Goal: Task Accomplishment & Management: Complete application form

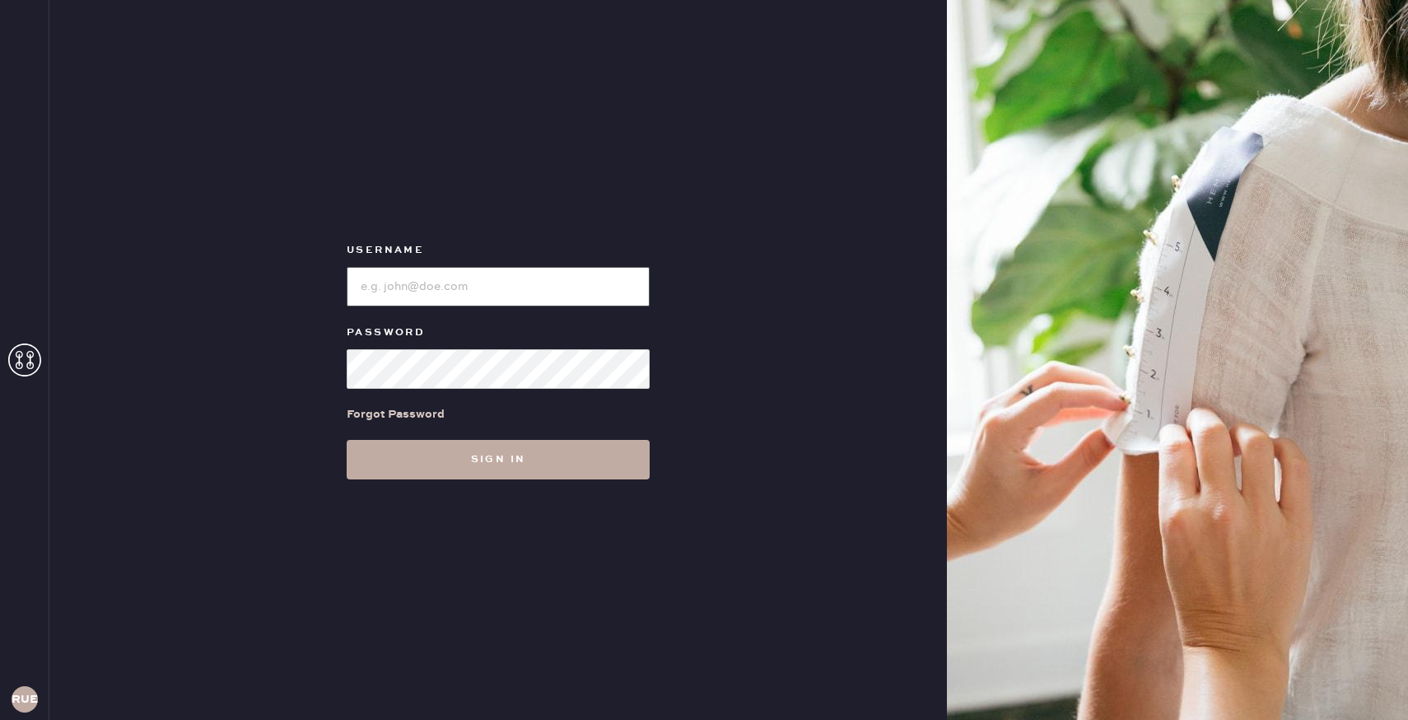
type input "reformationuppereastside"
click at [477, 460] on button "Sign in" at bounding box center [498, 460] width 303 height 40
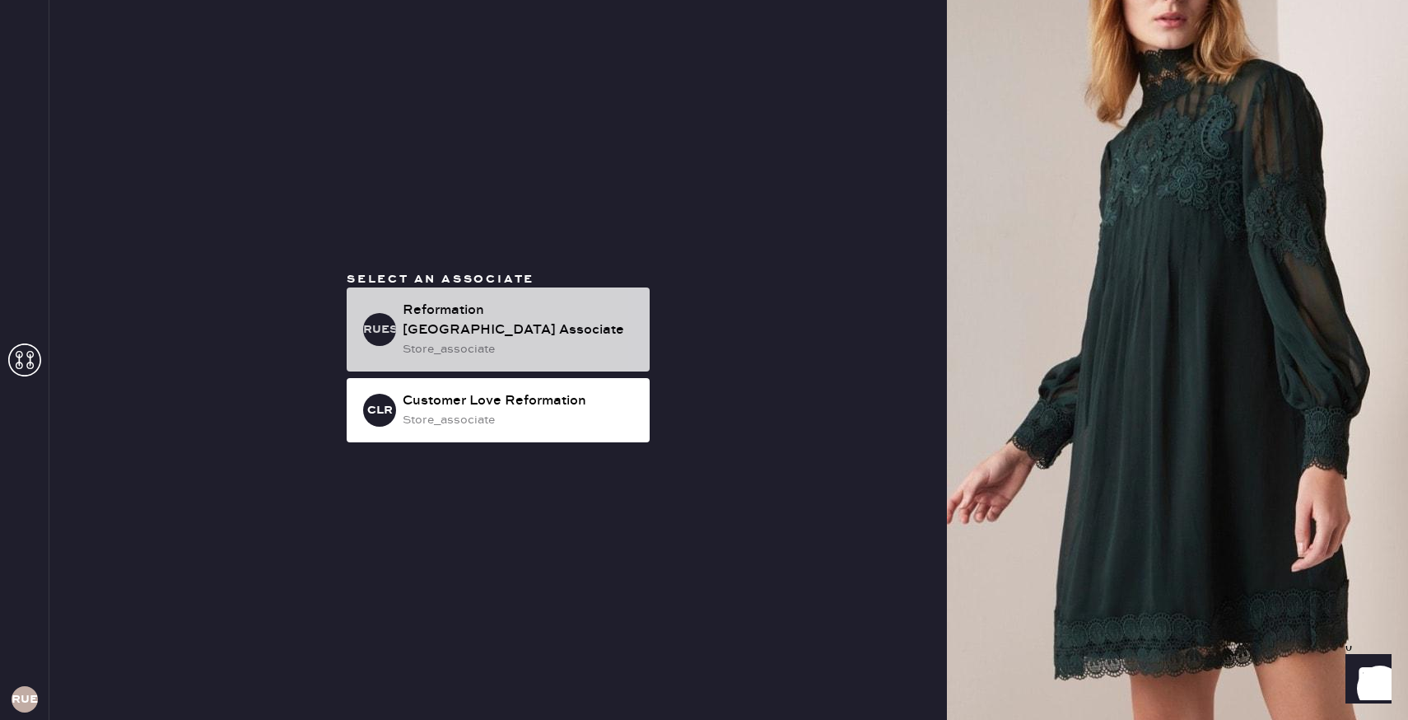
click at [465, 333] on div "Reformation [GEOGRAPHIC_DATA] Associate" at bounding box center [520, 321] width 234 height 40
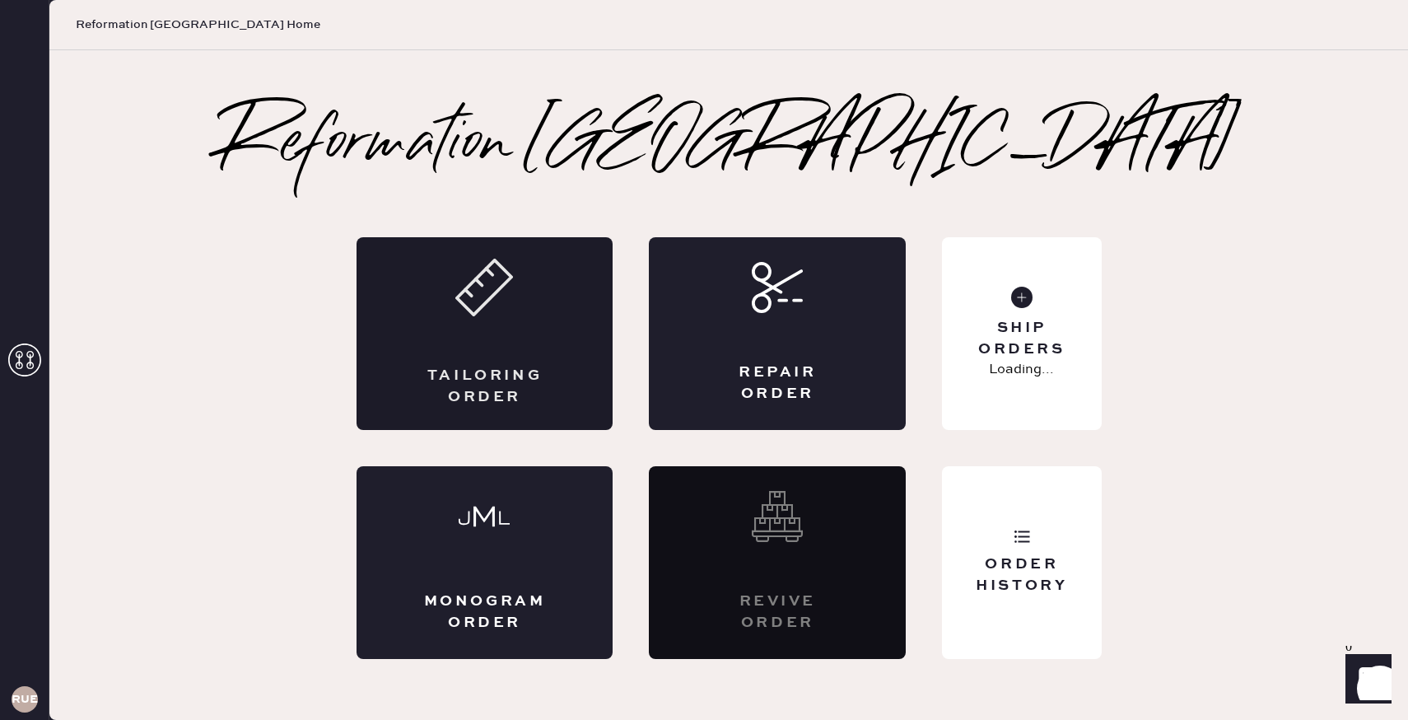
click at [478, 367] on div "Tailoring Order" at bounding box center [485, 386] width 125 height 41
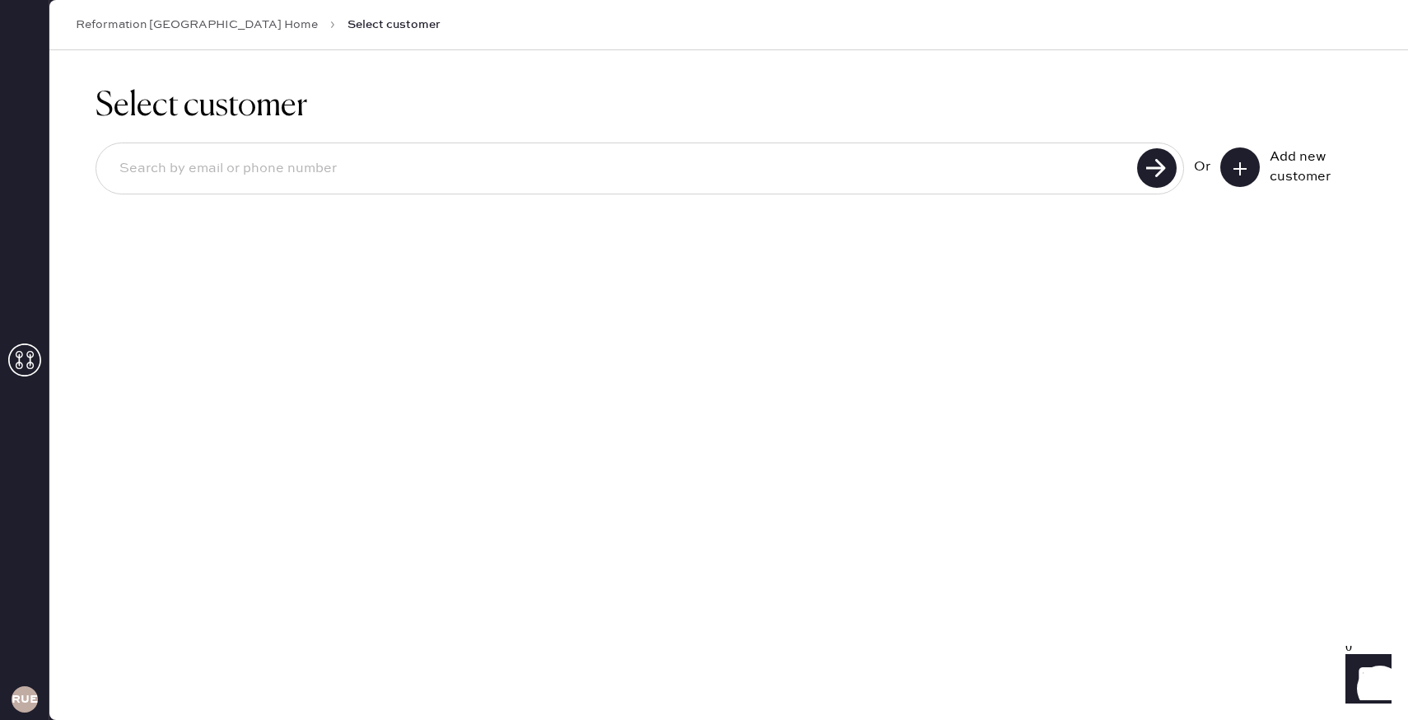
click at [258, 173] on input at bounding box center [619, 169] width 1026 height 38
type input "[EMAIL_ADDRESS][DOMAIN_NAME]"
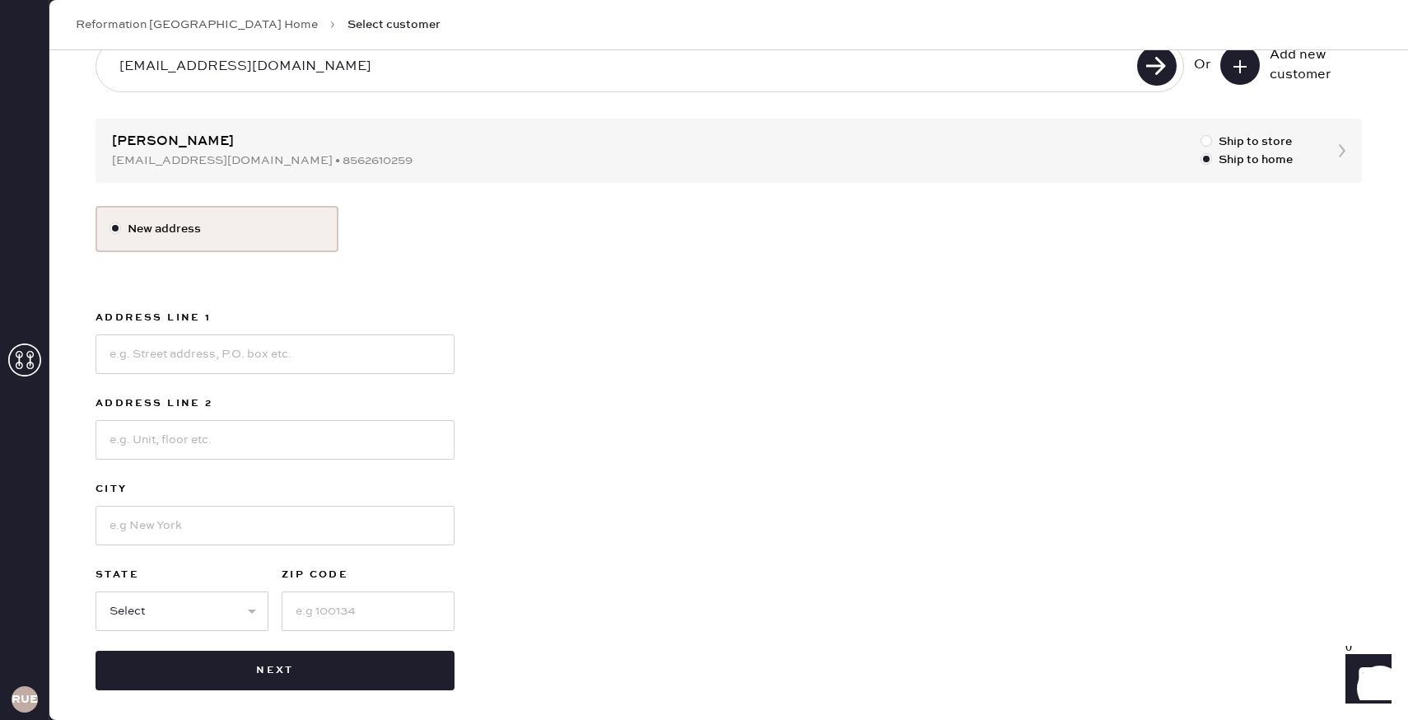
scroll to position [109, 0]
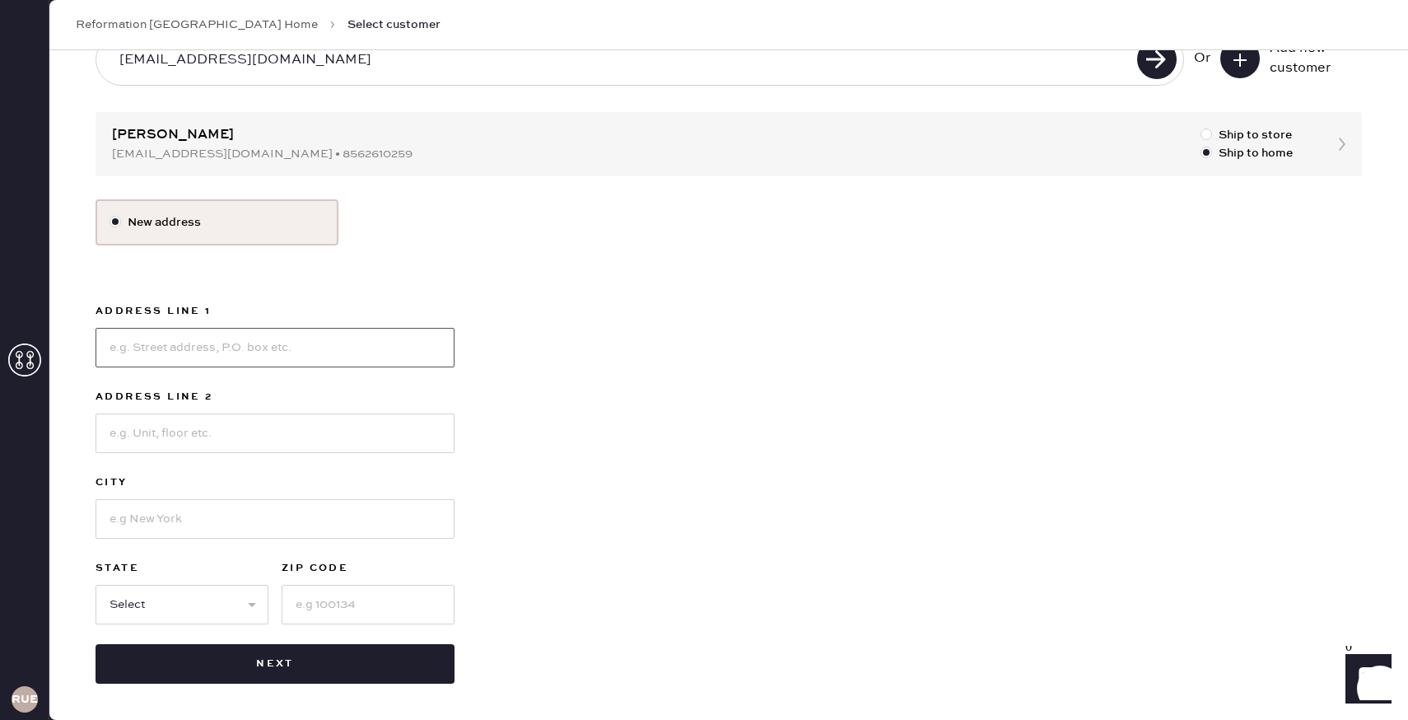
click at [149, 347] on input at bounding box center [275, 348] width 359 height 40
type input "[STREET_ADDRESS]"
click at [180, 451] on input at bounding box center [275, 433] width 359 height 40
type input "Apartment 4D"
click at [129, 528] on input at bounding box center [275, 519] width 359 height 40
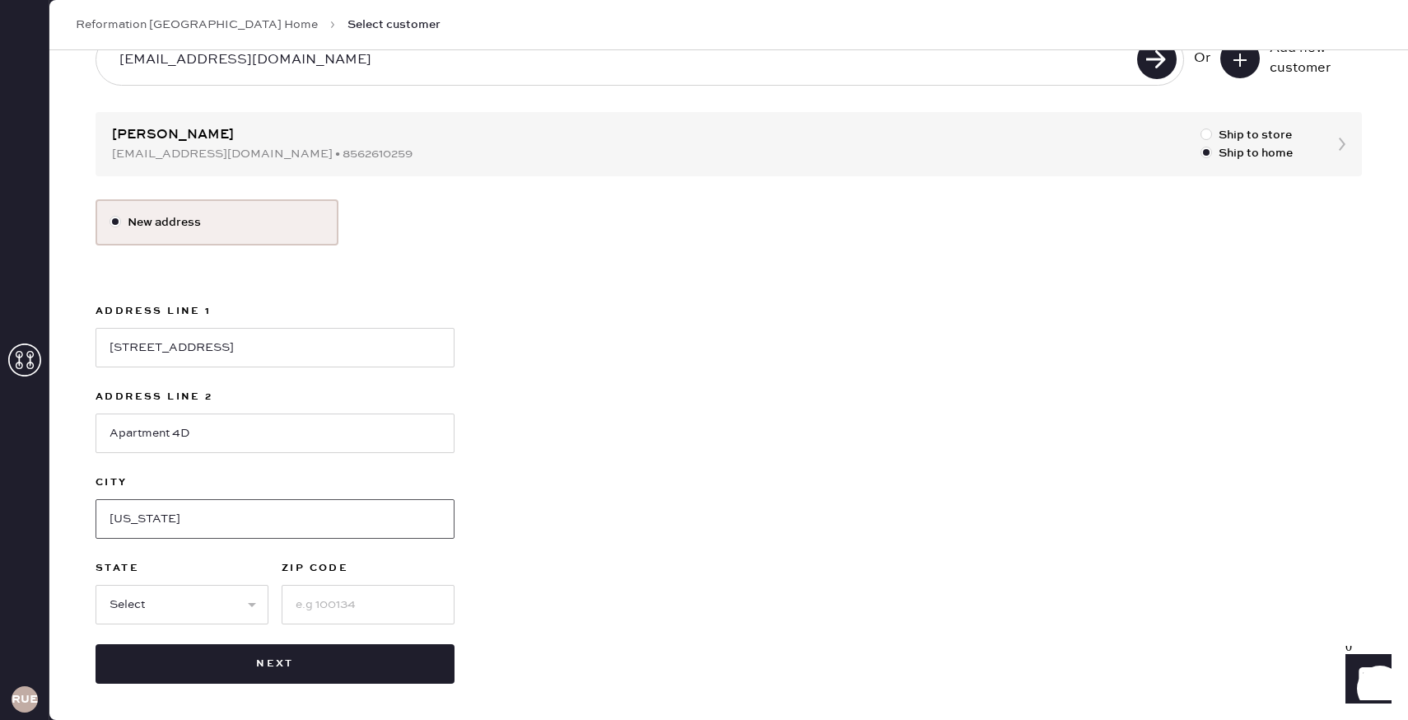
type input "[US_STATE]"
click at [128, 614] on select "Select AK AL AR AZ CA CO CT [GEOGRAPHIC_DATA] DE FL [GEOGRAPHIC_DATA] HI [GEOGR…" at bounding box center [182, 605] width 173 height 40
select select "NY"
click at [333, 600] on input at bounding box center [368, 605] width 173 height 40
type input "10075"
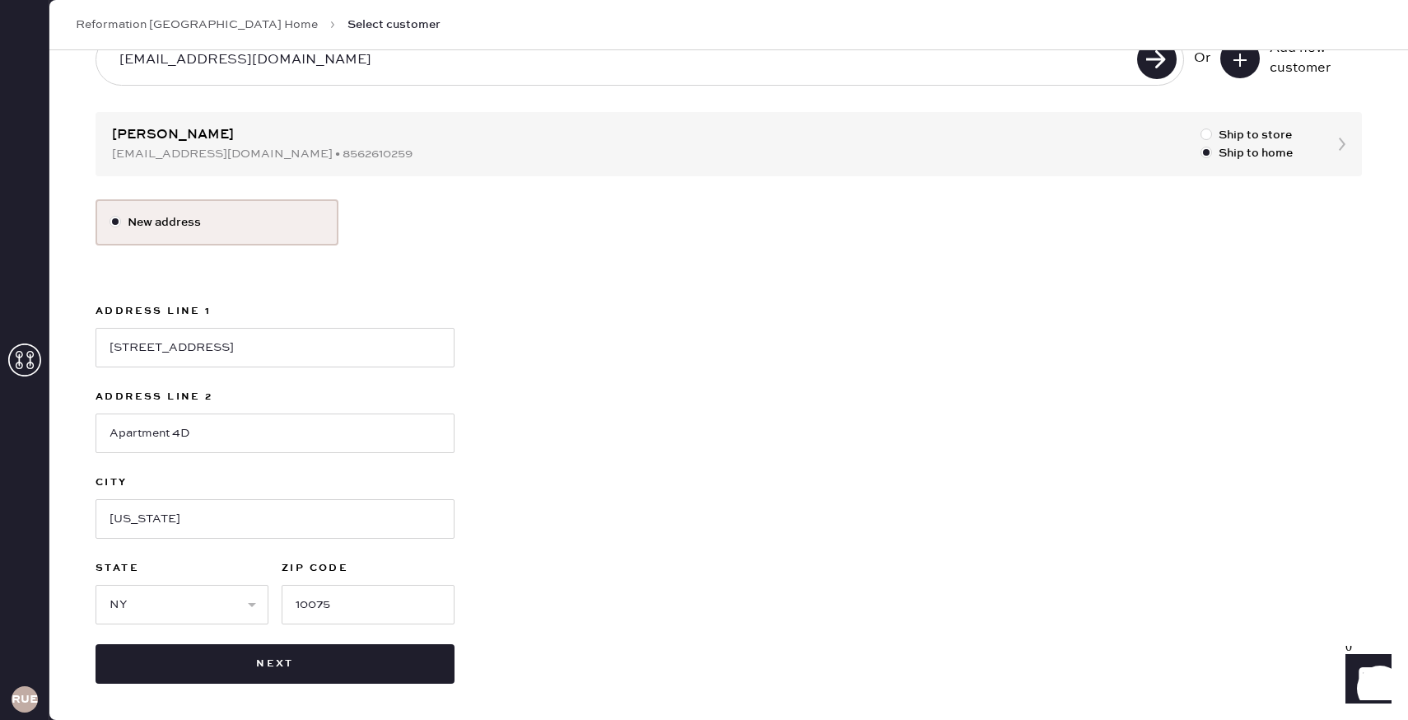
click at [578, 548] on div "New address Address Line [GEOGRAPHIC_DATA][STREET_ADDRESS] Address Line 2 Apart…" at bounding box center [729, 441] width 1267 height 484
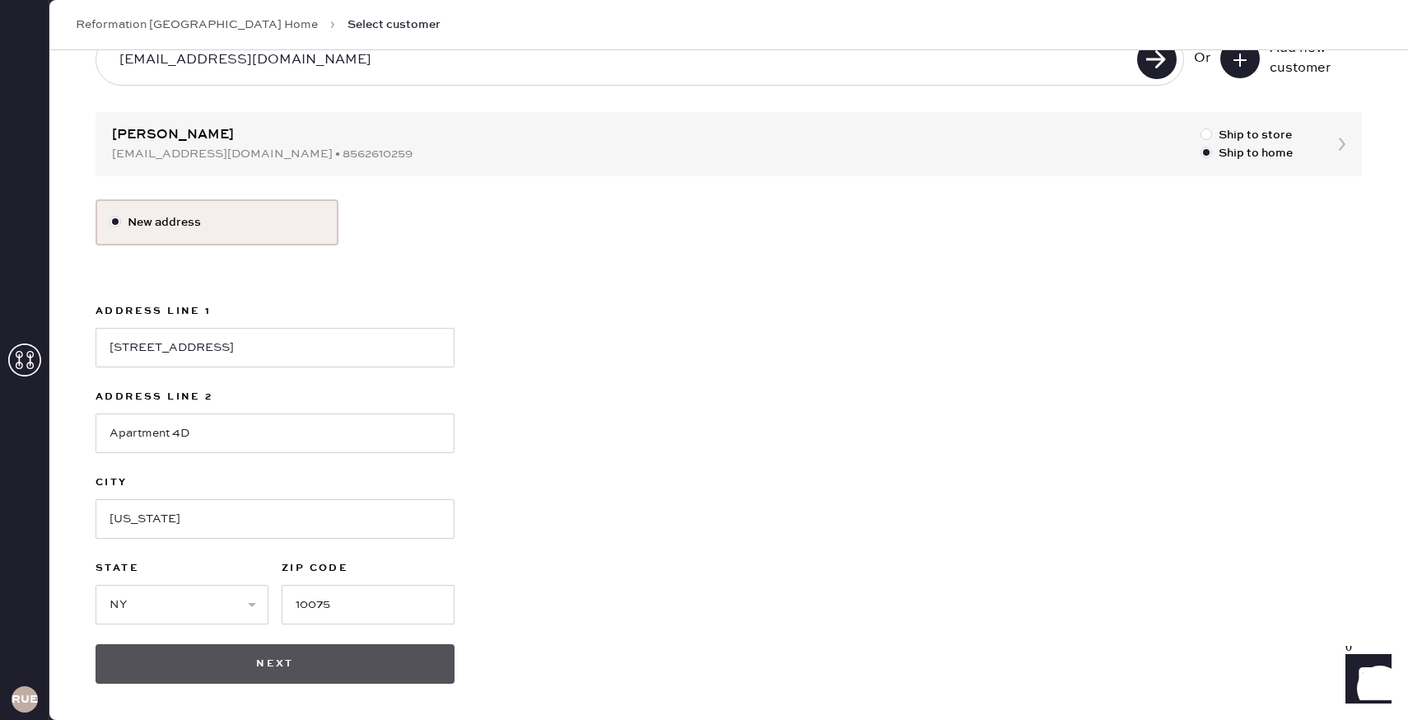
click at [292, 656] on button "Next" at bounding box center [275, 664] width 359 height 40
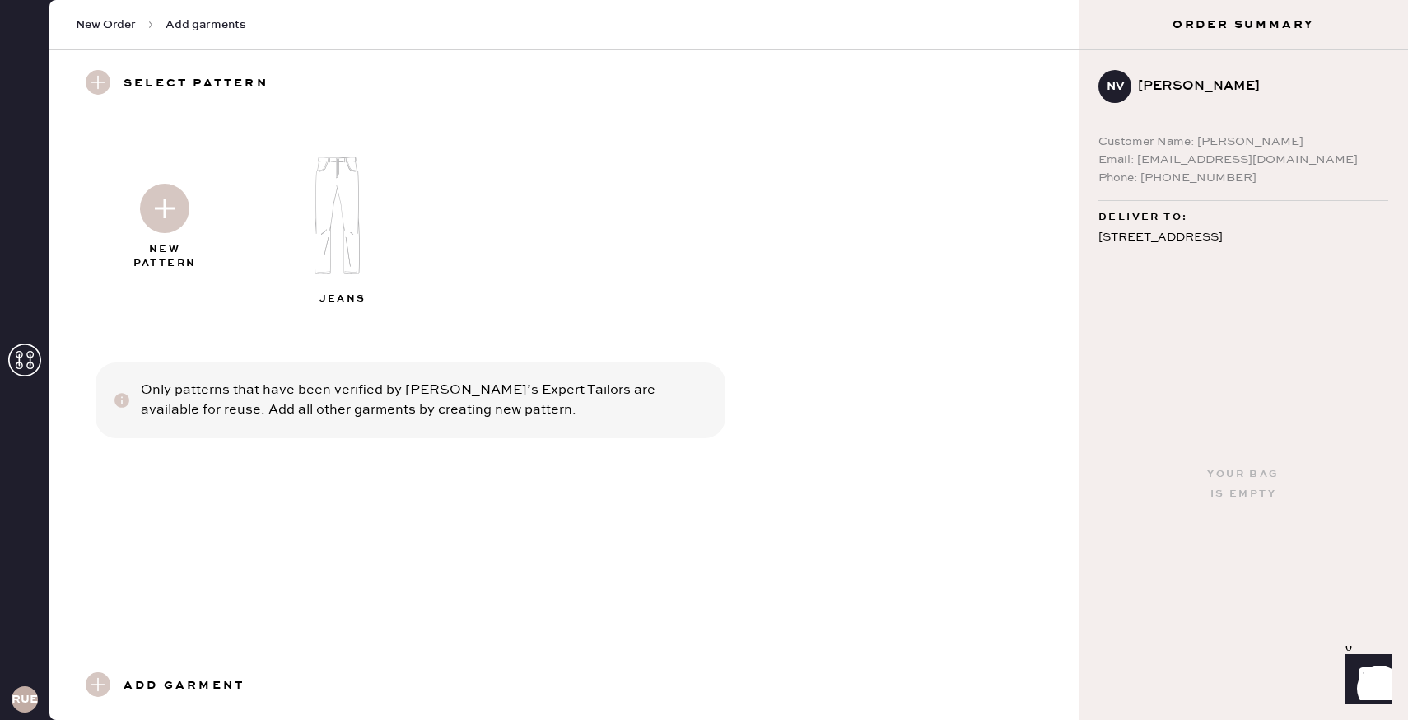
click at [343, 223] on img at bounding box center [344, 215] width 178 height 142
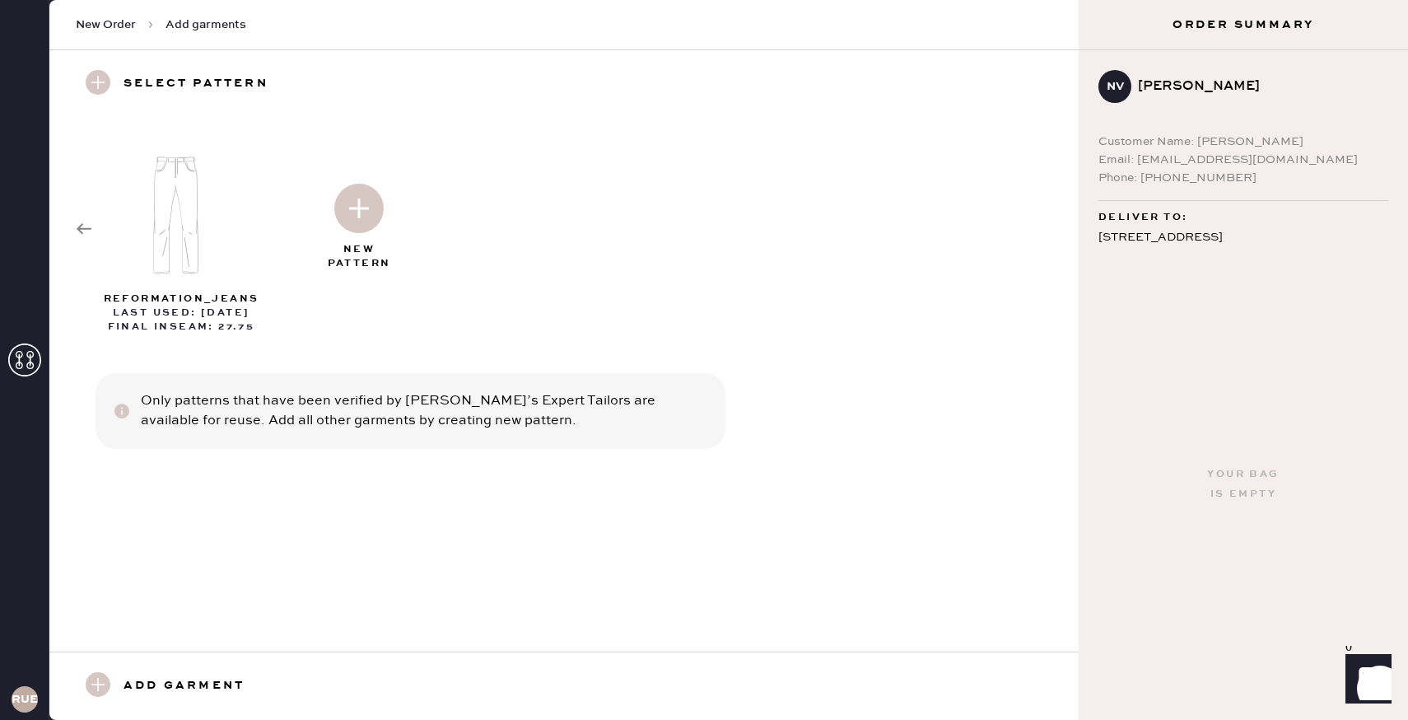
click at [350, 210] on img at bounding box center [358, 208] width 49 height 49
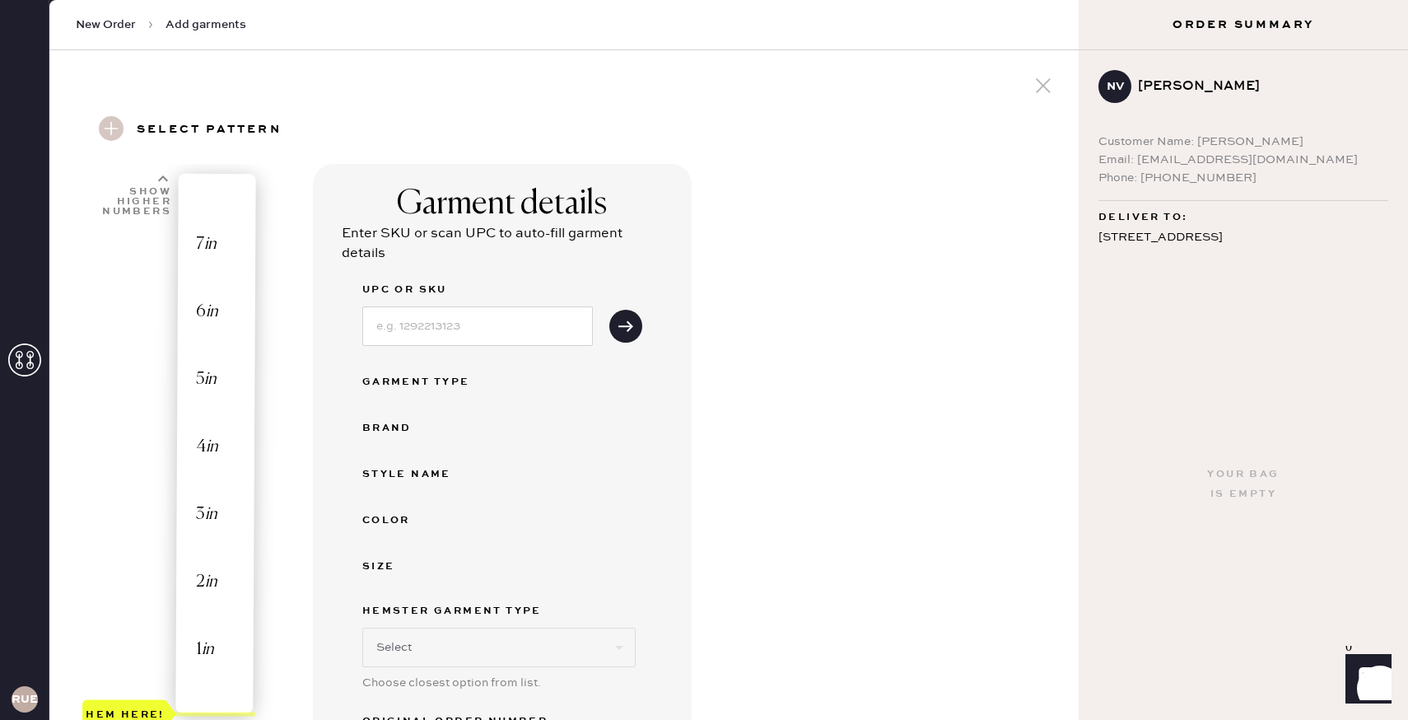
select select "2"
click at [423, 324] on input at bounding box center [477, 326] width 231 height 40
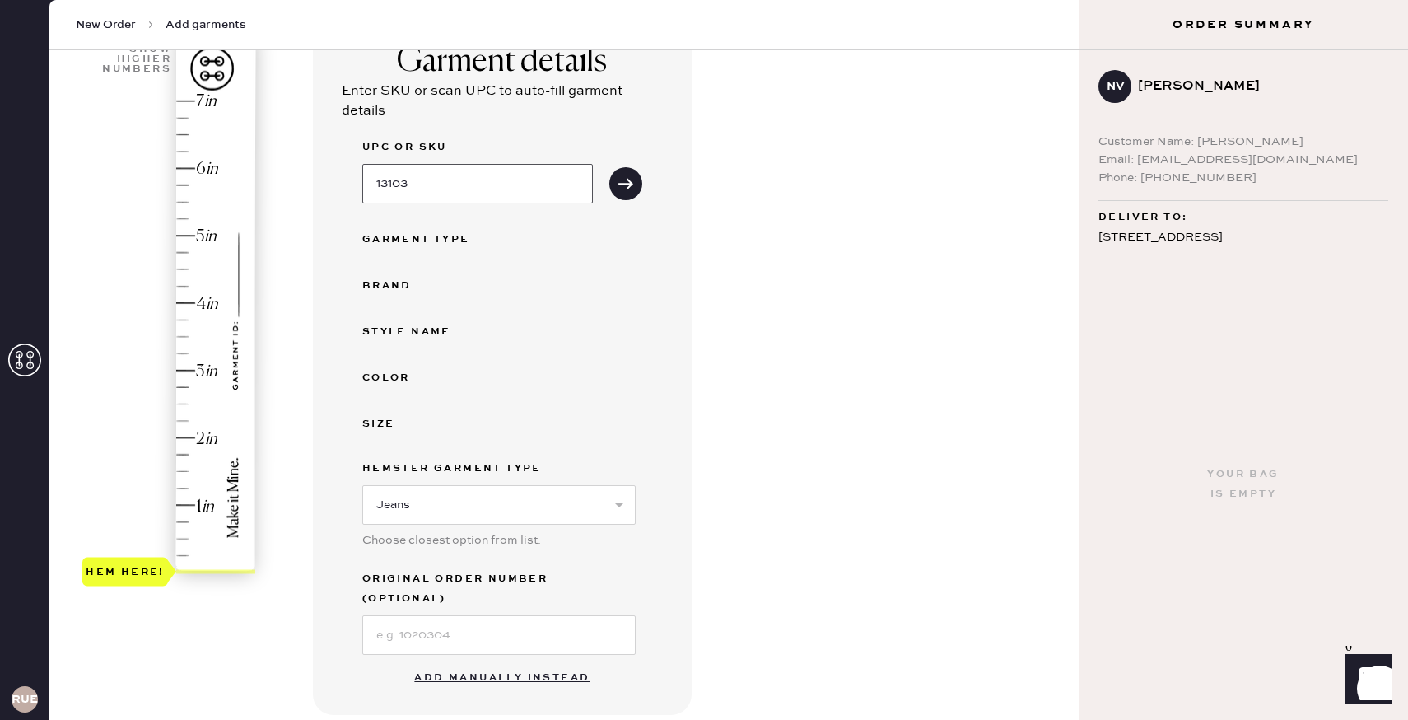
scroll to position [166, 0]
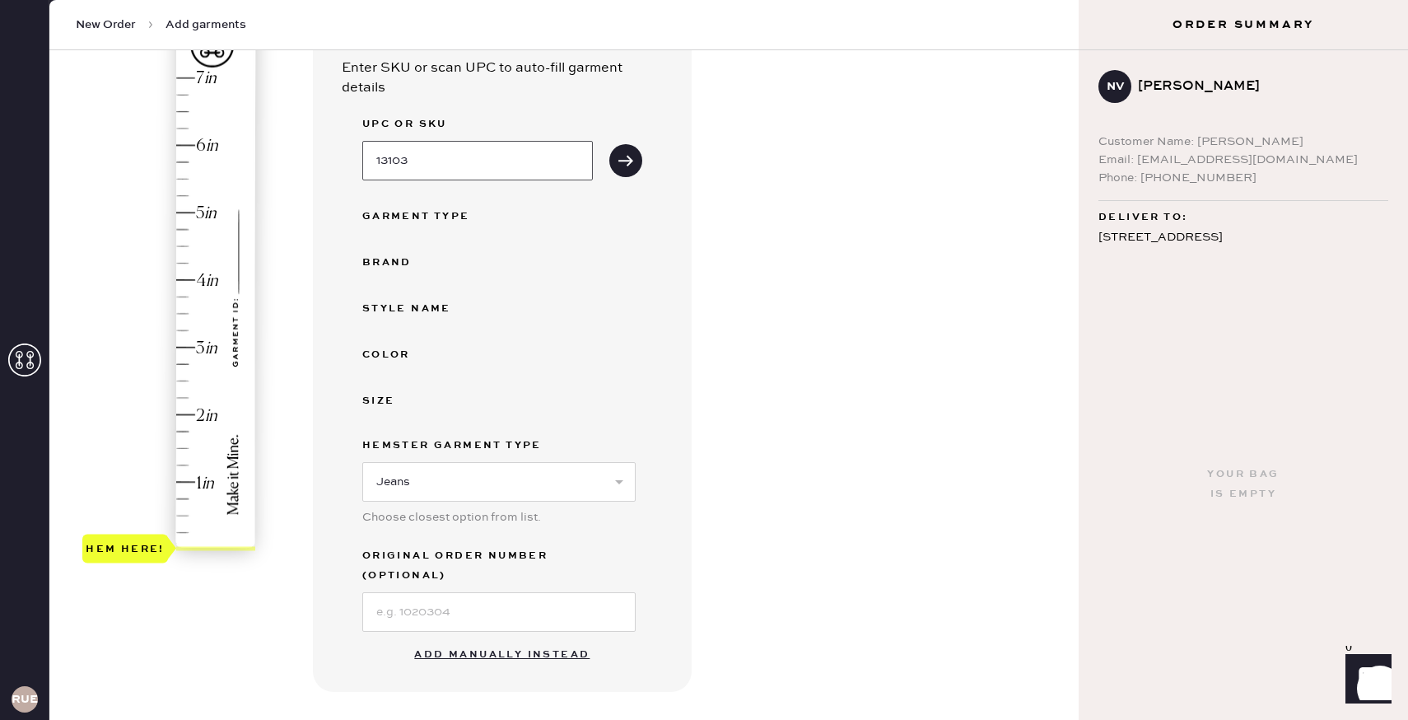
type input "13103"
click at [499, 638] on button "Add manually instead" at bounding box center [501, 654] width 195 height 33
select select "2"
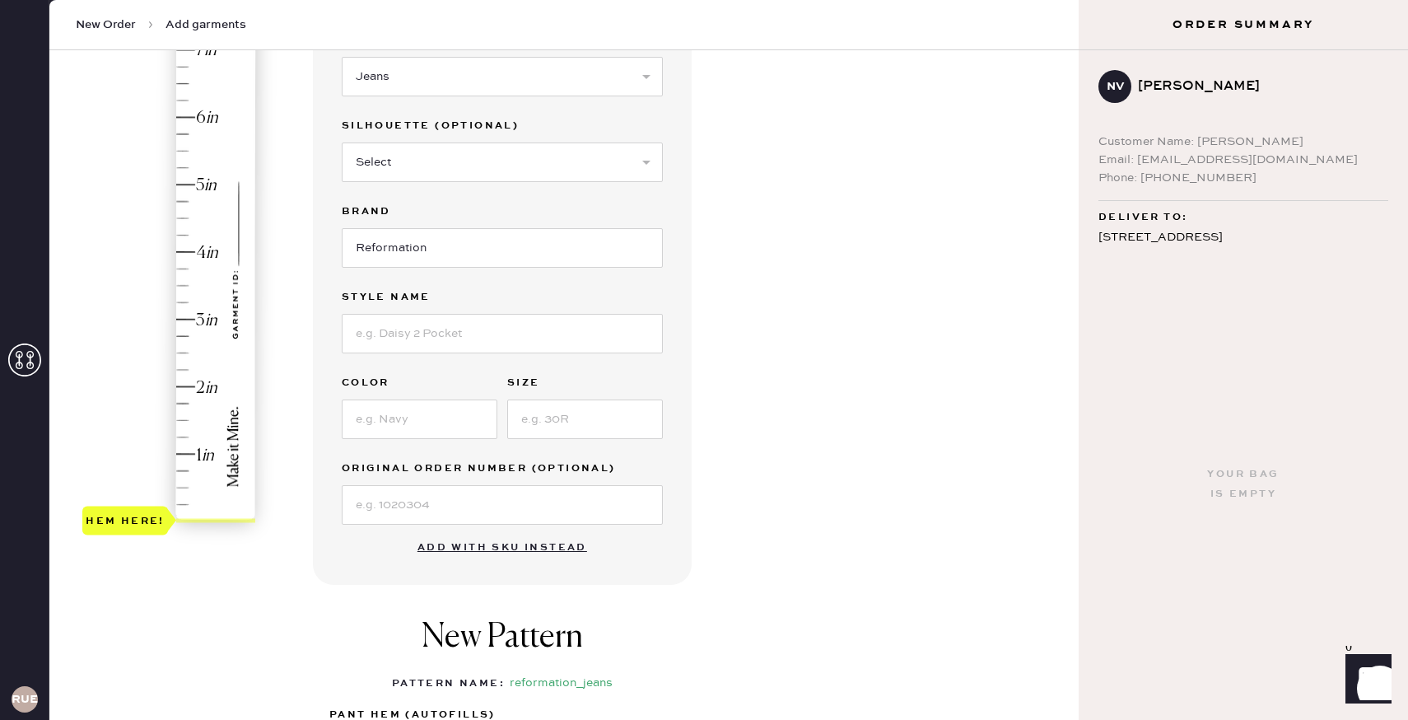
scroll to position [200, 0]
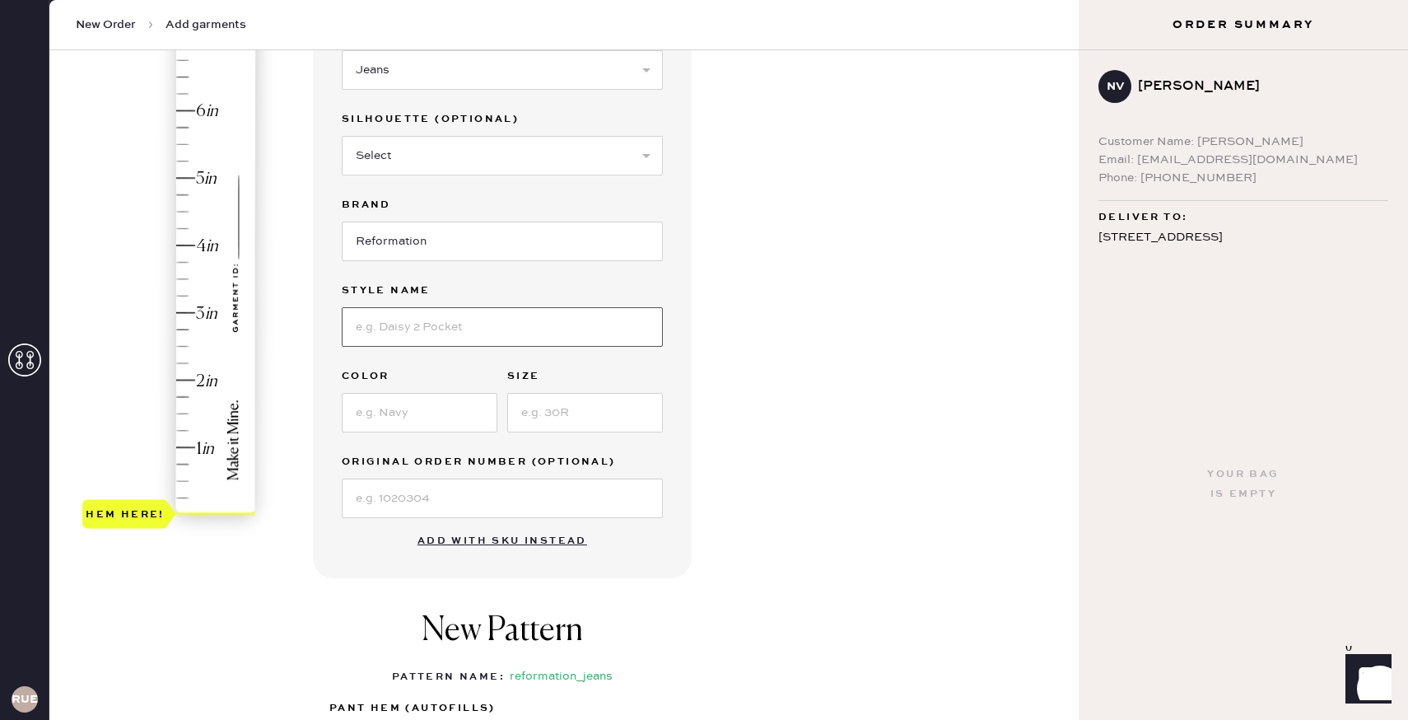
click at [432, 320] on input at bounding box center [502, 327] width 321 height 40
type input "[PERSON_NAME] High Rise Slouchy Wide Leg"
click at [404, 412] on input at bounding box center [420, 413] width 156 height 40
type input "[US_STATE]"
click at [583, 415] on input at bounding box center [585, 413] width 156 height 40
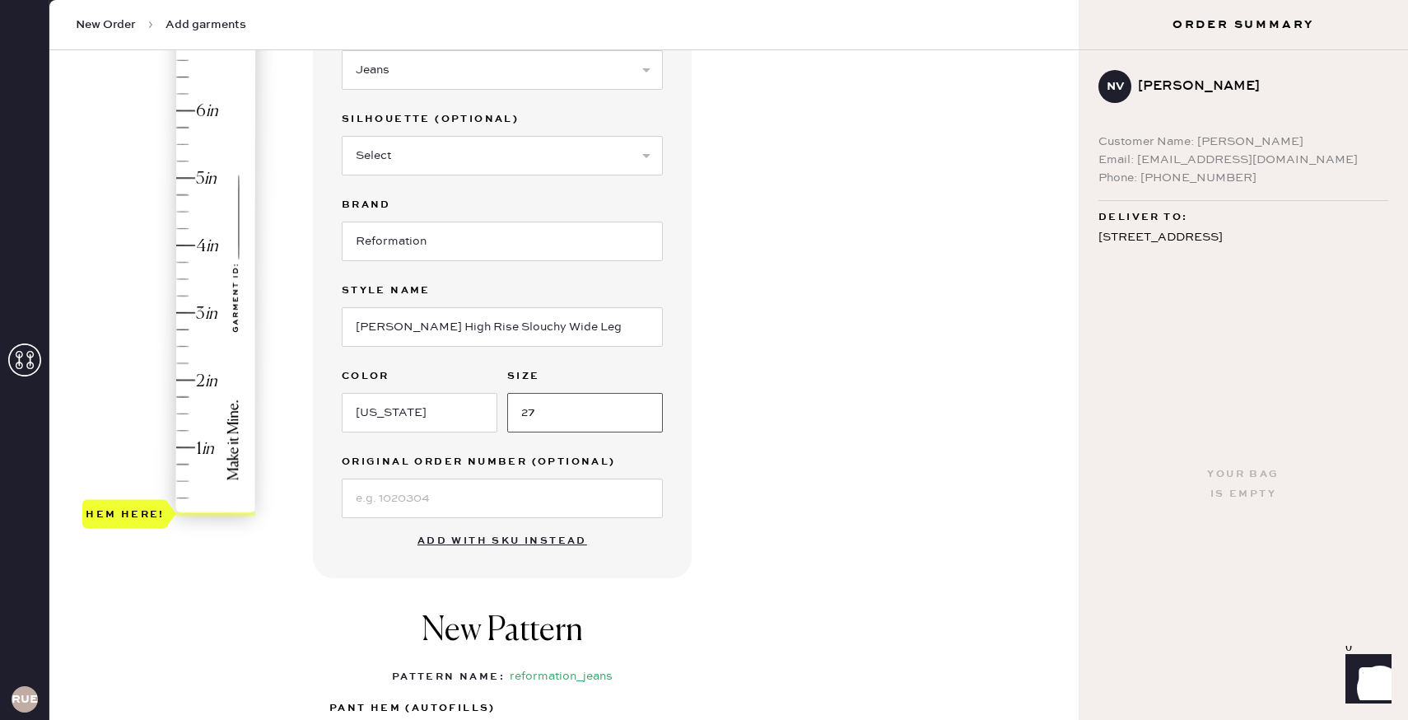
type input "27"
drag, startPoint x: 585, startPoint y: 324, endPoint x: 152, endPoint y: 320, distance: 433.3
click at [152, 320] on div "1 in 2 in 3 in 4 in 5 in 6 in 7 in Show higher numbers Show lower numbers Hem h…" at bounding box center [564, 432] width 1003 height 936
type input "Val 90s Mid Rise Straight"
click at [399, 493] on input at bounding box center [502, 499] width 321 height 40
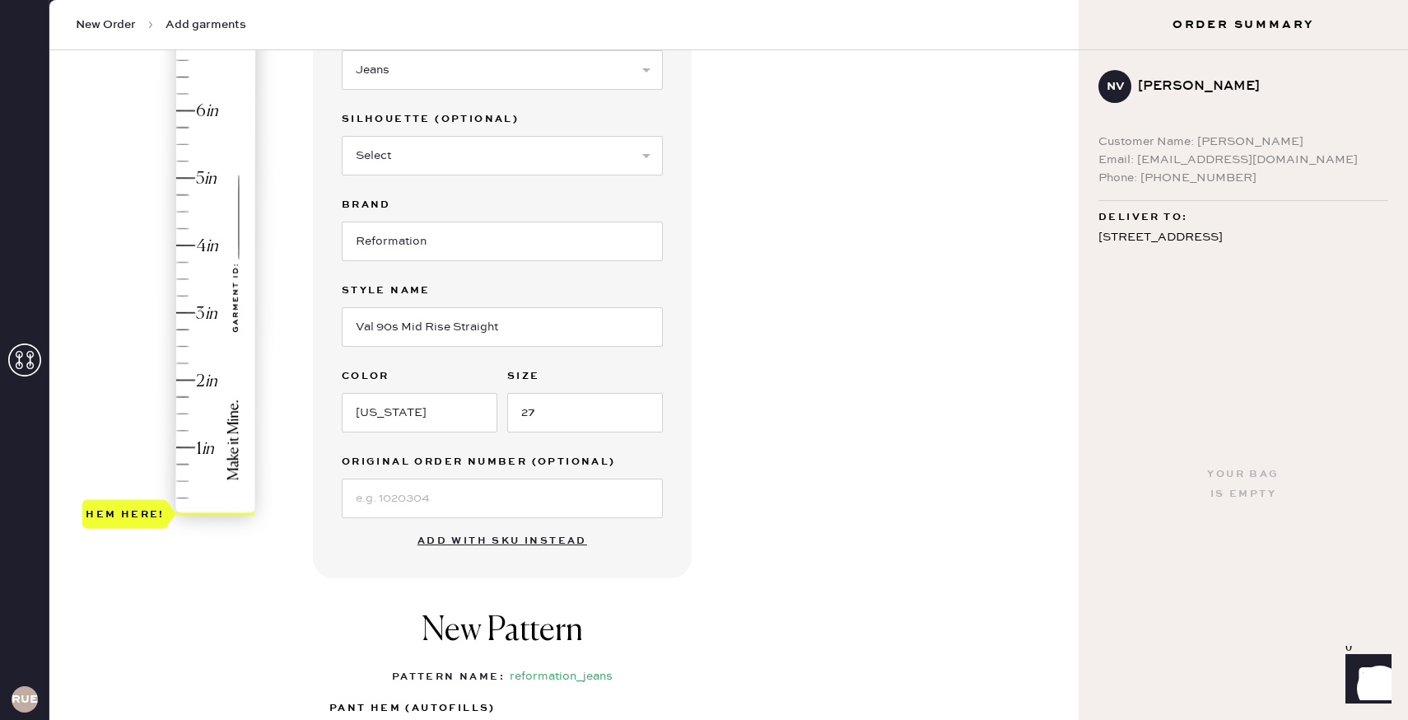
click at [809, 554] on div "Garment details Garment Type Select Basic Skirt Jeans Leggings Pants Shorts Bas…" at bounding box center [689, 432] width 753 height 936
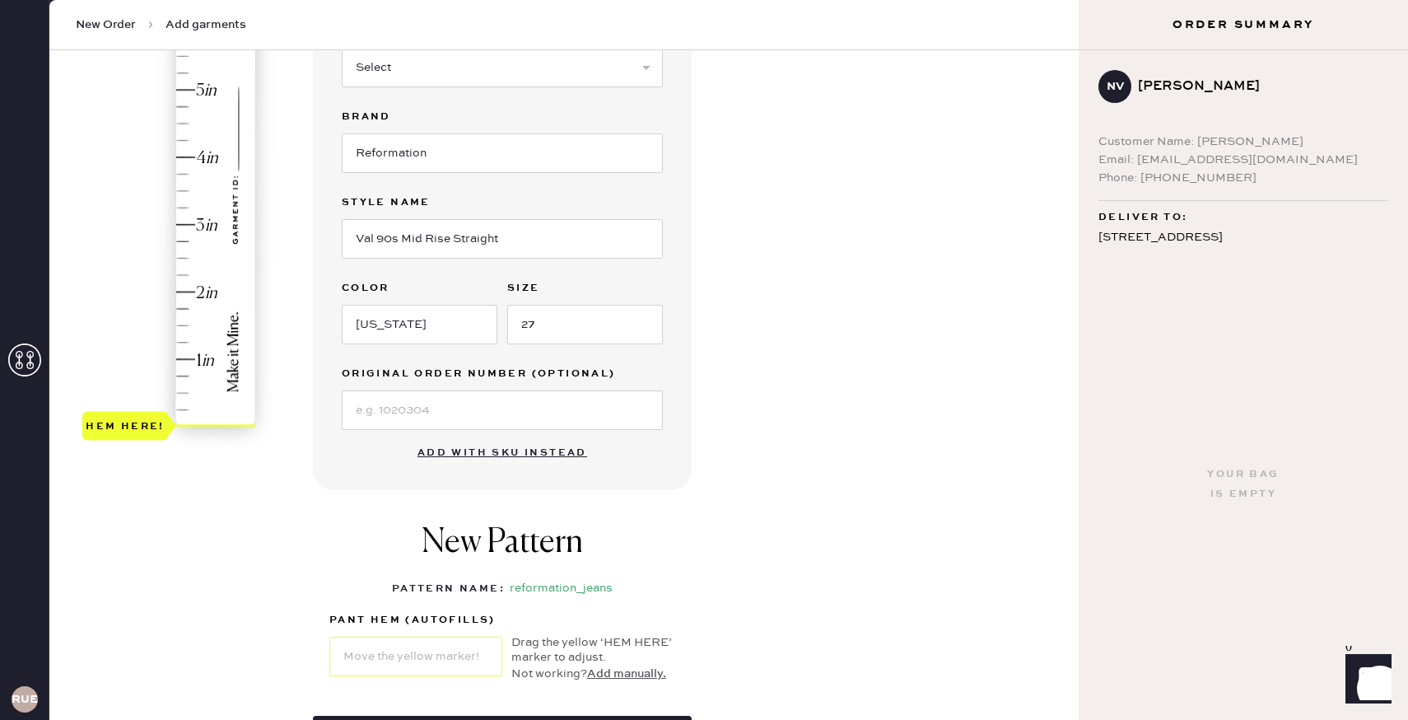
scroll to position [83, 0]
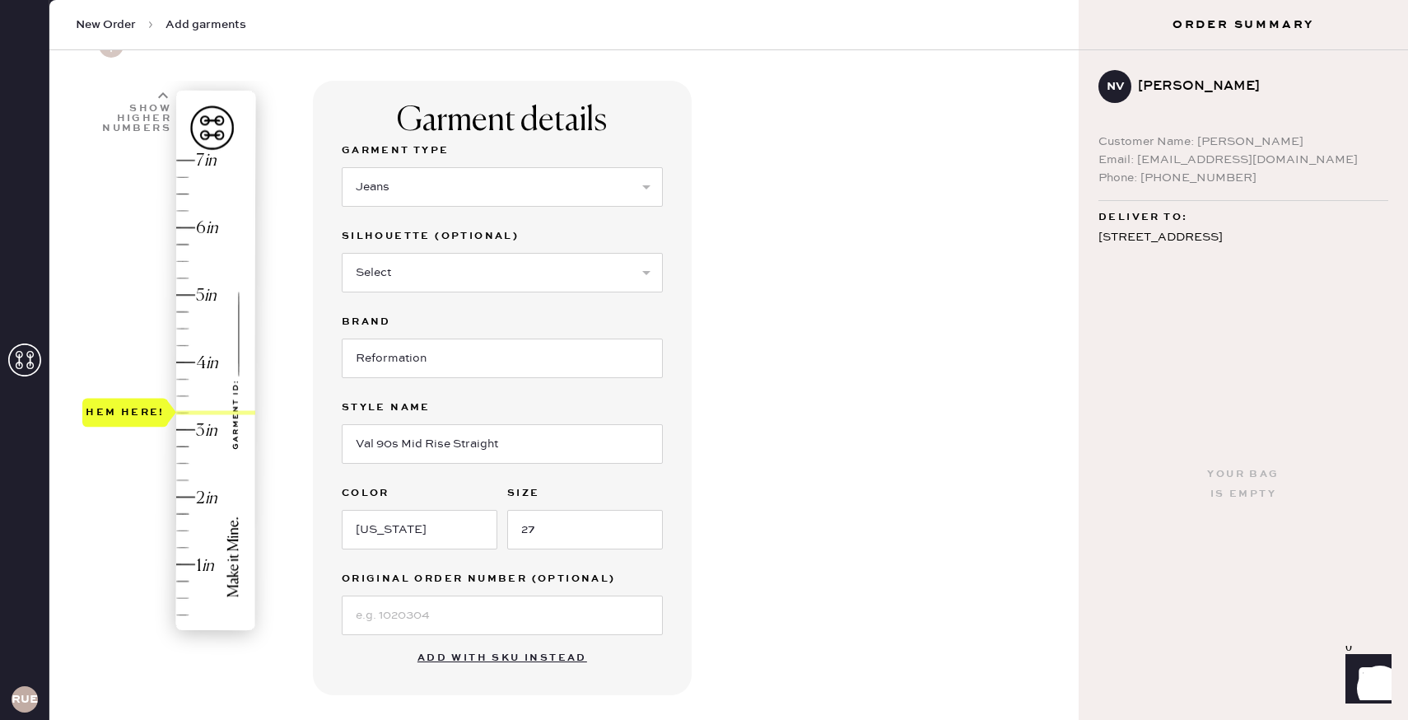
type input "3.5"
drag, startPoint x: 116, startPoint y: 634, endPoint x: 100, endPoint y: 407, distance: 227.9
click at [100, 407] on div "Hem here!" at bounding box center [125, 395] width 86 height 29
click at [847, 373] on div "Garment details Garment Type Select Basic Skirt Jeans Leggings Pants Shorts Bas…" at bounding box center [689, 549] width 753 height 936
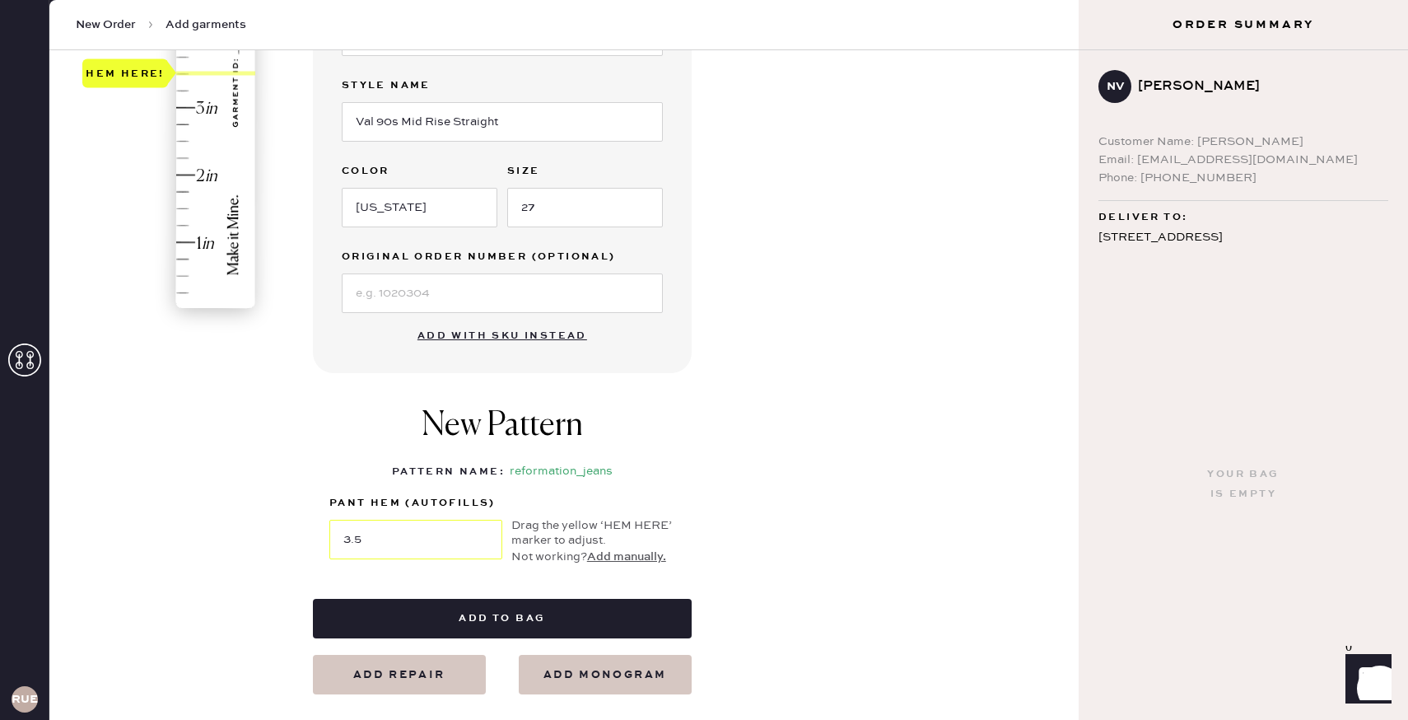
scroll to position [642, 0]
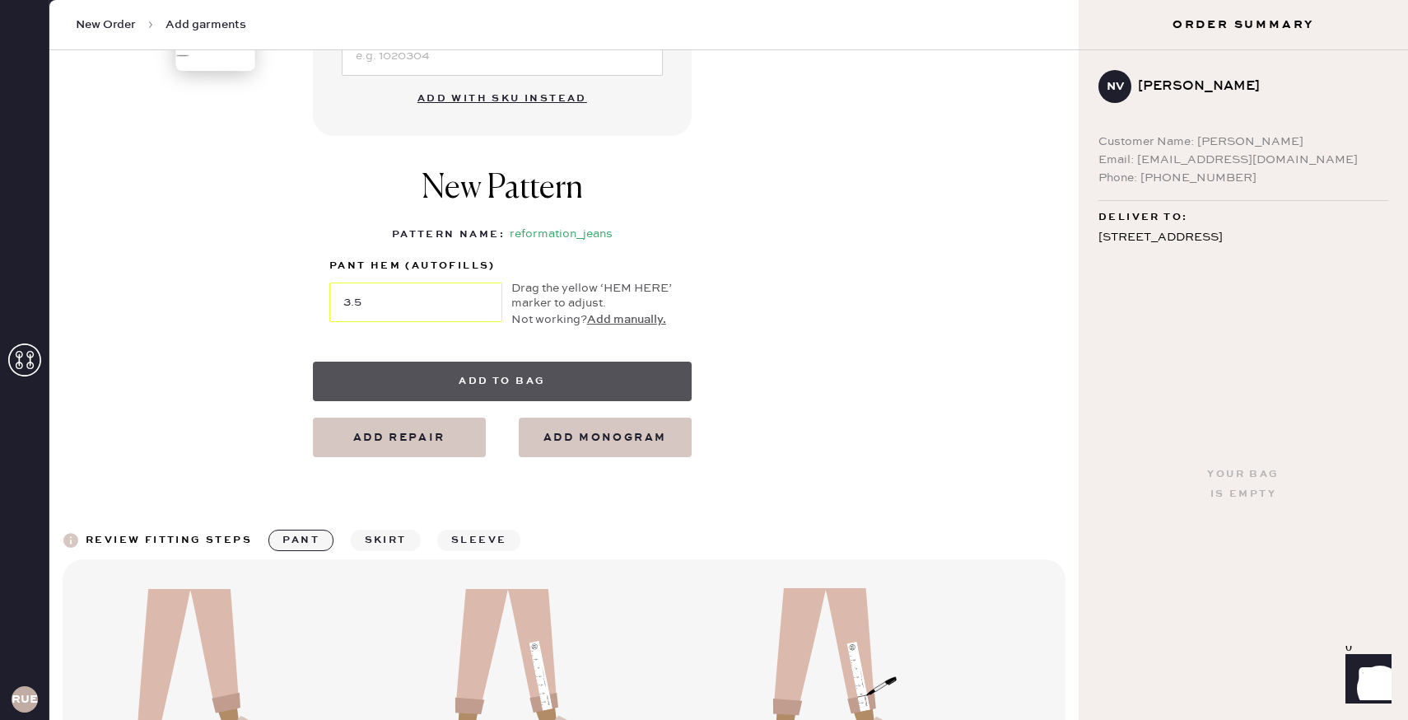
click at [569, 375] on button "Add to bag" at bounding box center [502, 382] width 379 height 40
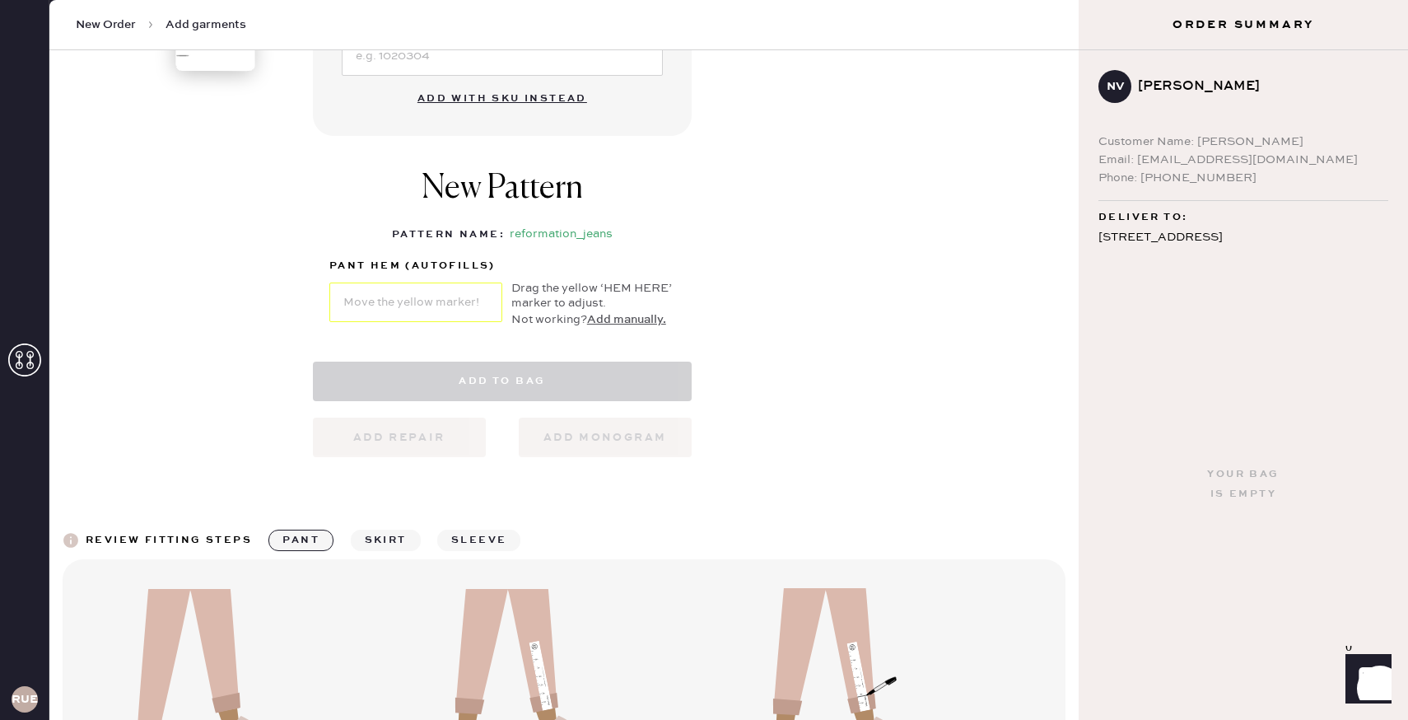
select select "2"
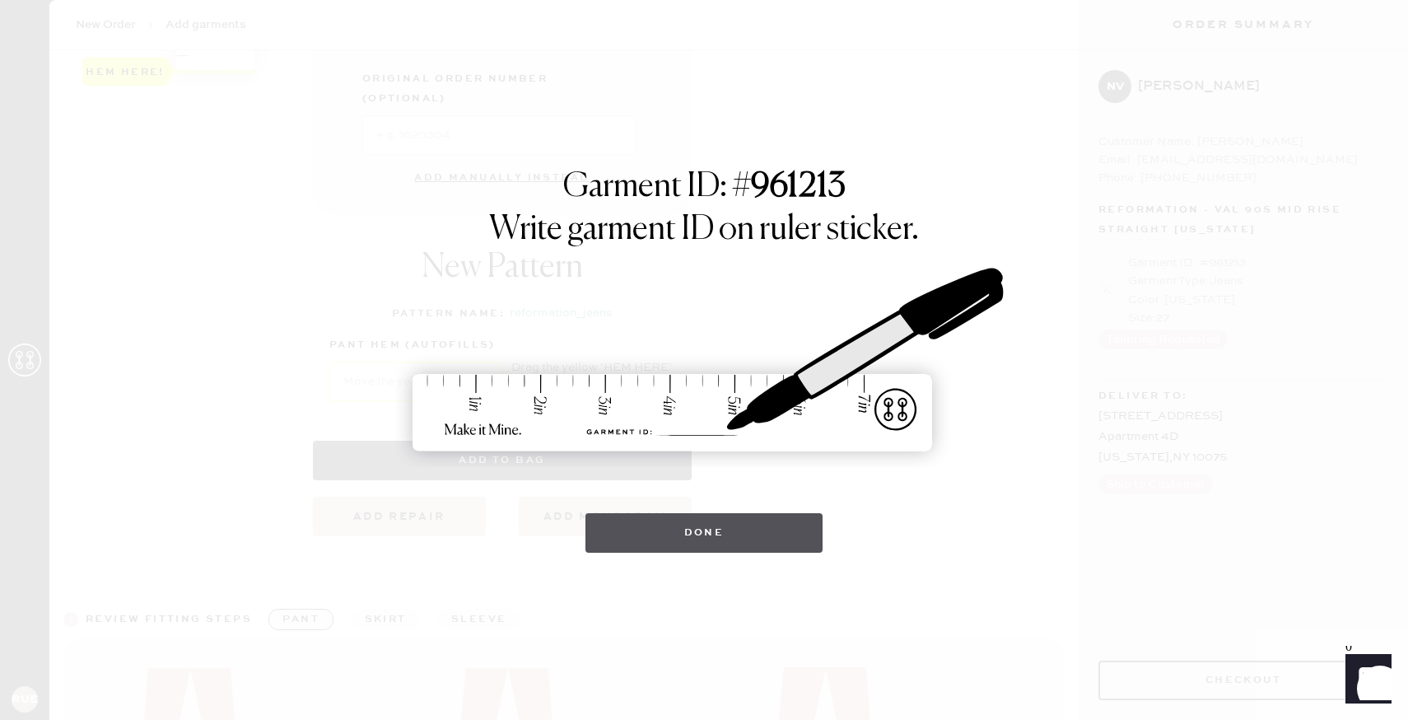
click at [674, 539] on button "Done" at bounding box center [705, 533] width 238 height 40
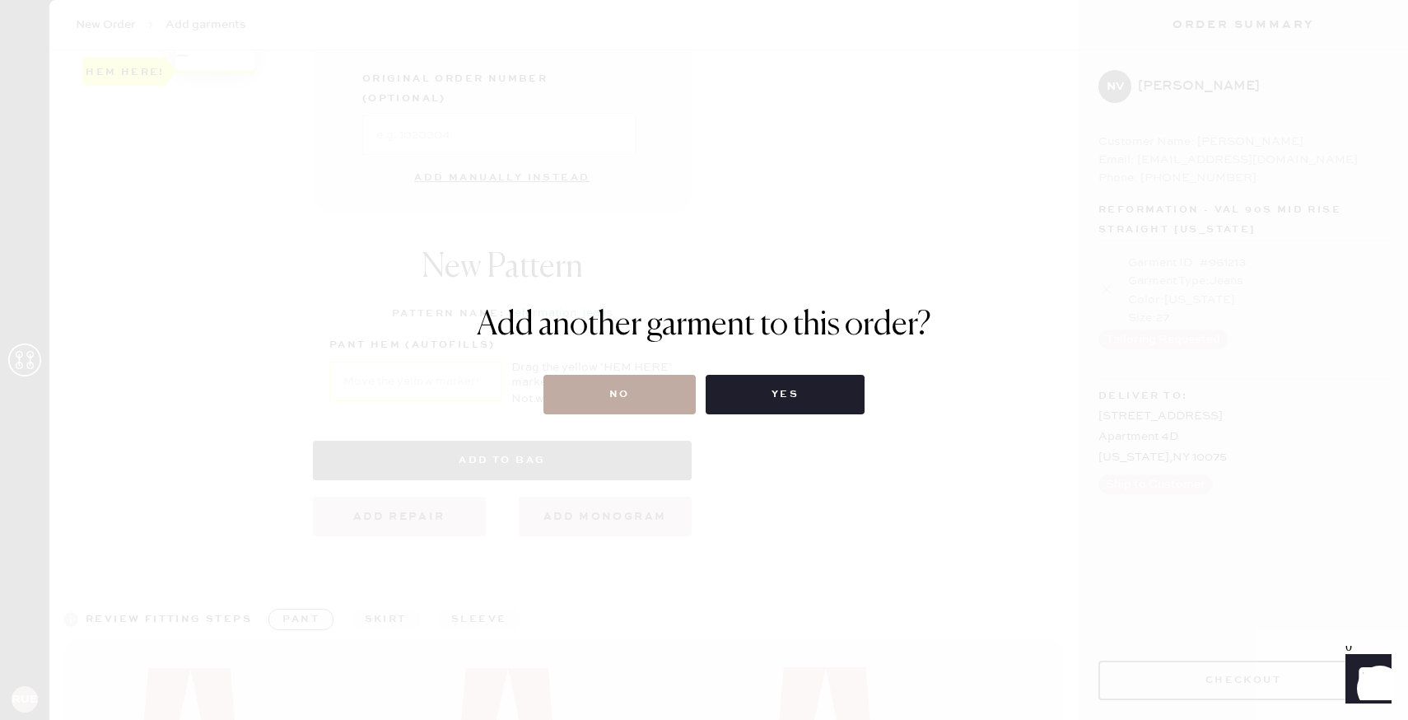
click at [631, 402] on button "No" at bounding box center [620, 395] width 152 height 40
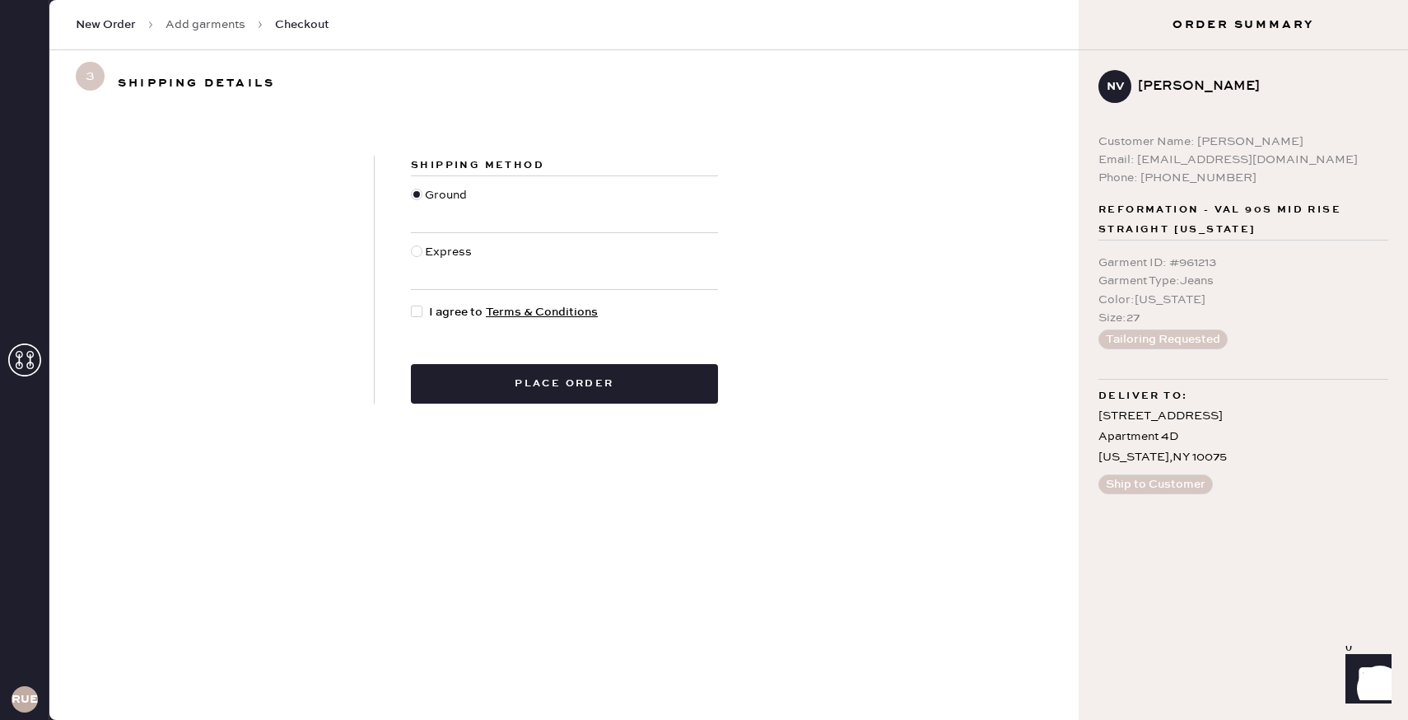
click at [423, 312] on div at bounding box center [420, 312] width 18 height 18
click at [412, 304] on input "I agree to Terms & Conditions" at bounding box center [411, 303] width 1 height 1
checkbox input "true"
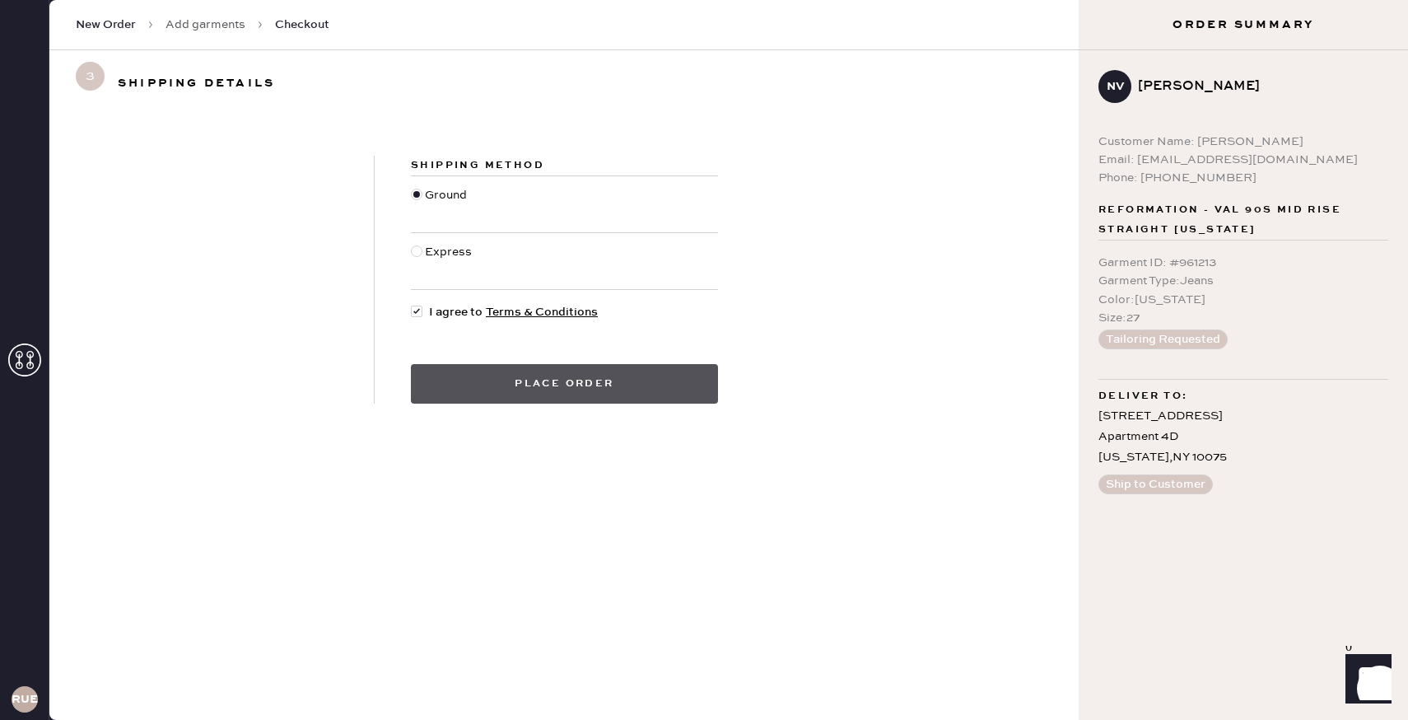
click at [553, 383] on button "Place order" at bounding box center [564, 384] width 307 height 40
